Goal: Feedback & Contribution: Leave review/rating

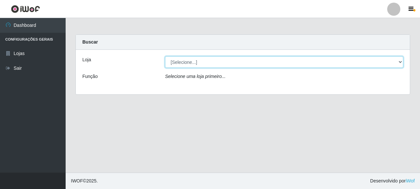
drag, startPoint x: 0, startPoint y: 0, endPoint x: 194, endPoint y: 62, distance: 203.8
click at [194, 62] on select "[Selecione...] Supermercado Queiroz - [GEOGRAPHIC_DATA]" at bounding box center [284, 61] width 238 height 11
select select "496"
click at [165, 56] on select "[Selecione...] Supermercado Queiroz - [GEOGRAPHIC_DATA]" at bounding box center [284, 61] width 238 height 11
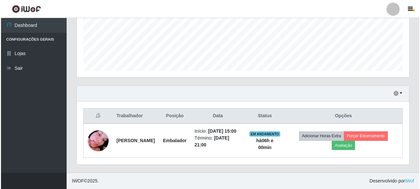
scroll to position [171, 0]
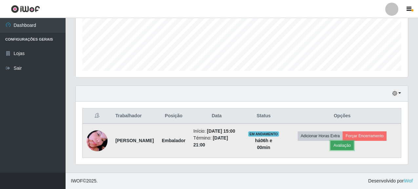
click at [351, 142] on button "Avaliação" at bounding box center [342, 145] width 23 height 9
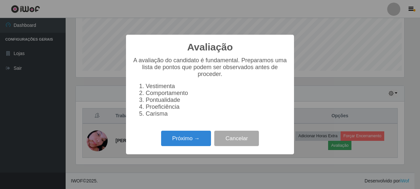
scroll to position [136, 328]
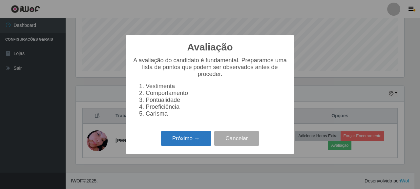
click at [171, 140] on button "Próximo →" at bounding box center [186, 138] width 50 height 15
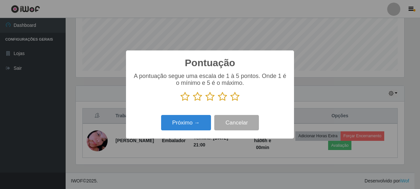
click at [224, 99] on icon at bounding box center [222, 97] width 9 height 10
click at [218, 102] on input "radio" at bounding box center [218, 102] width 0 height 0
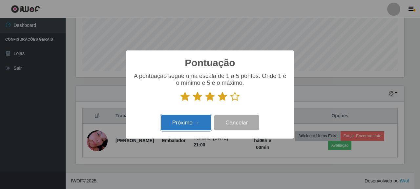
click at [201, 120] on button "Próximo →" at bounding box center [186, 122] width 50 height 15
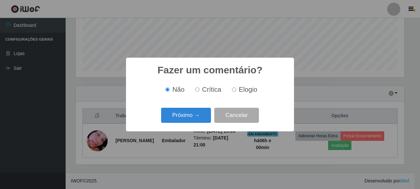
click at [232, 91] on input "Elogio" at bounding box center [234, 90] width 4 height 4
radio input "true"
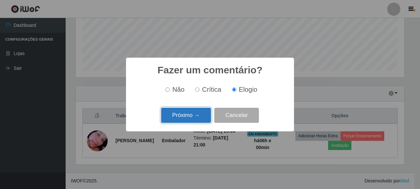
click at [197, 117] on button "Próximo →" at bounding box center [186, 115] width 50 height 15
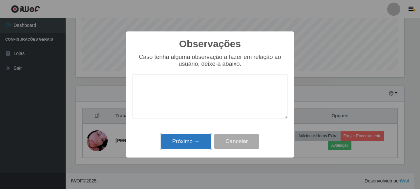
click at [190, 140] on button "Próximo →" at bounding box center [186, 141] width 50 height 15
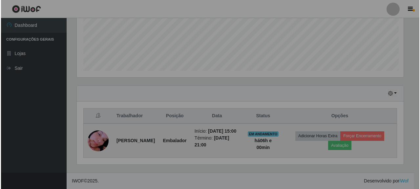
scroll to position [136, 332]
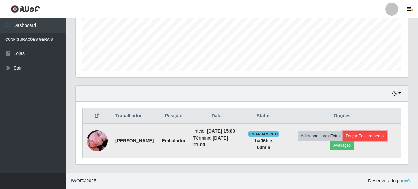
click at [361, 132] on button "Forçar Encerramento" at bounding box center [365, 136] width 44 height 9
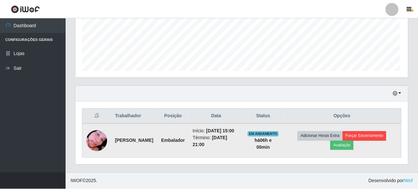
scroll to position [136, 328]
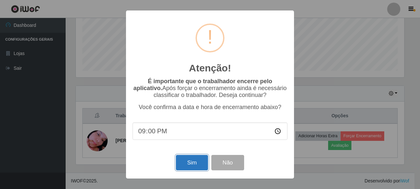
click at [194, 164] on button "Sim" at bounding box center [192, 162] width 32 height 15
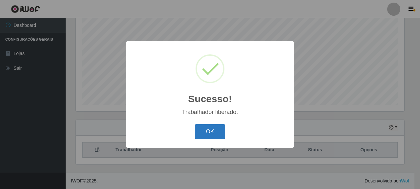
click at [207, 131] on button "OK" at bounding box center [210, 131] width 31 height 15
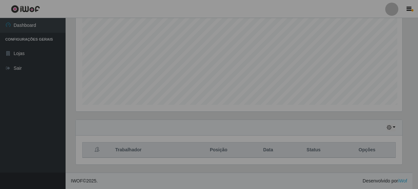
scroll to position [136, 332]
